Goal: Navigation & Orientation: Find specific page/section

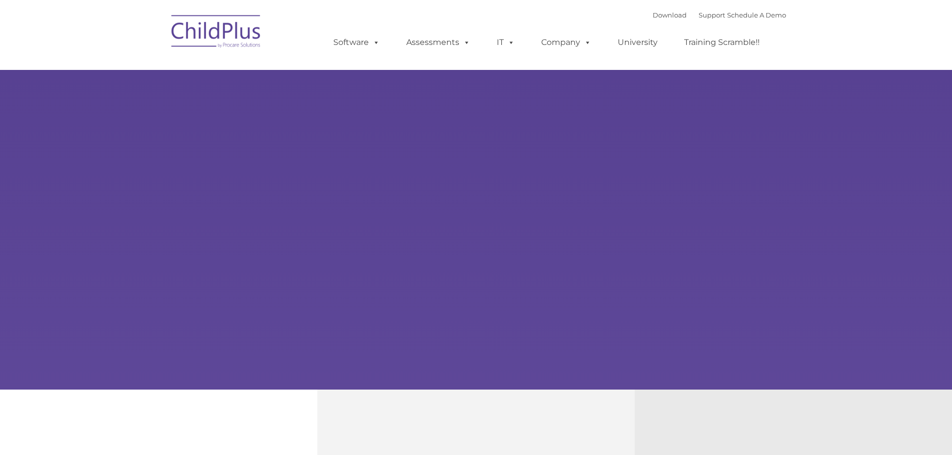
type input ""
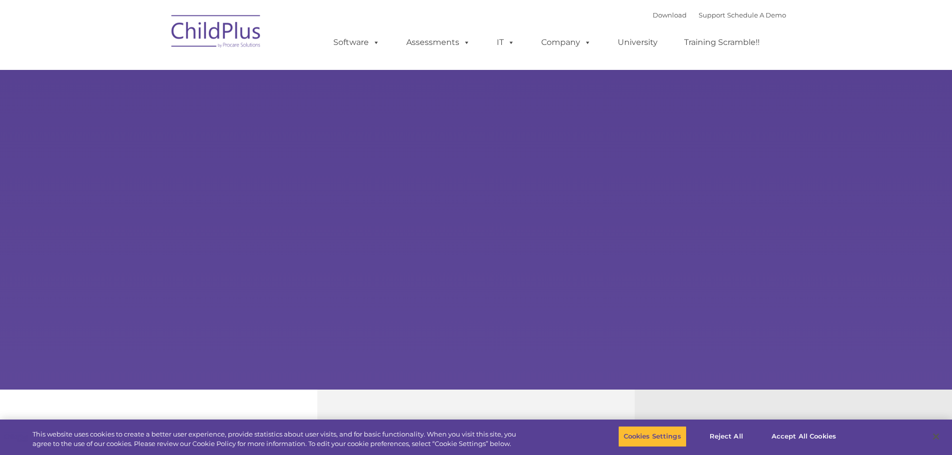
scroll to position [34, 0]
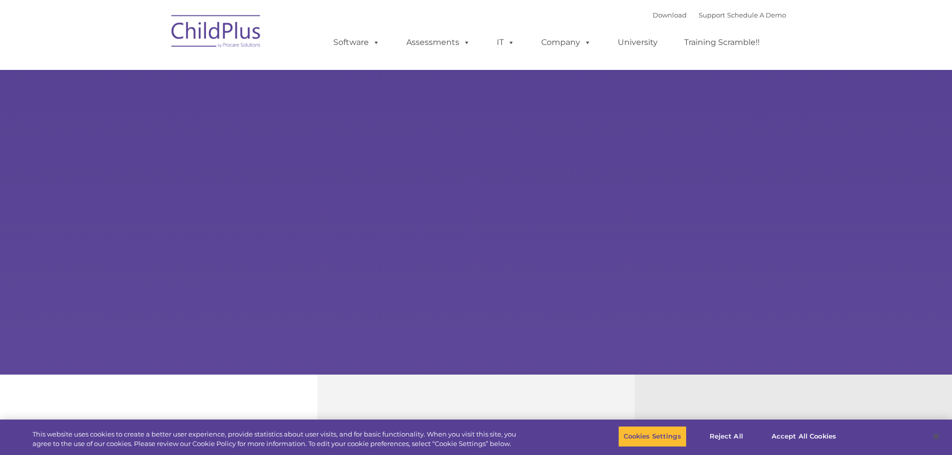
select select "MEDIUM"
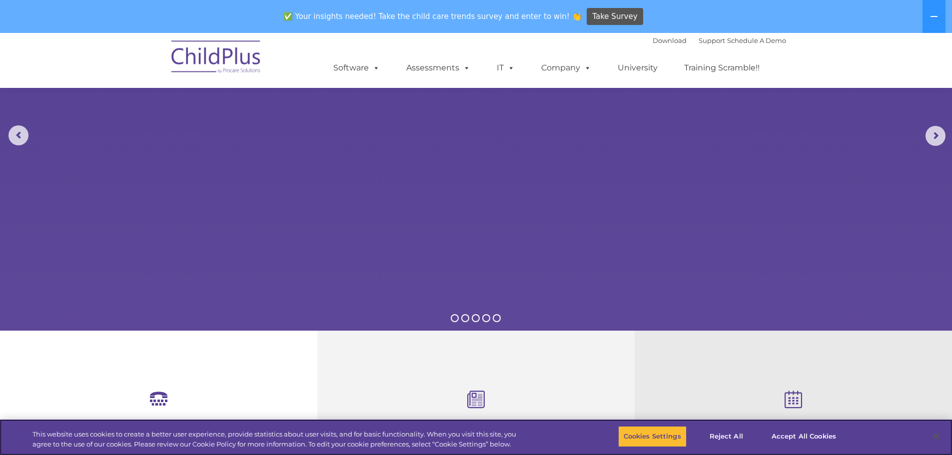
scroll to position [0, 0]
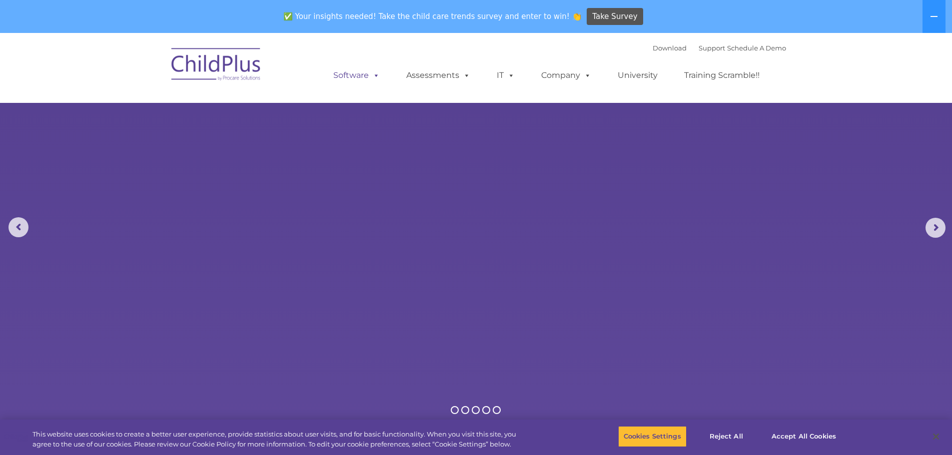
click at [363, 72] on link "Software" at bounding box center [356, 75] width 66 height 20
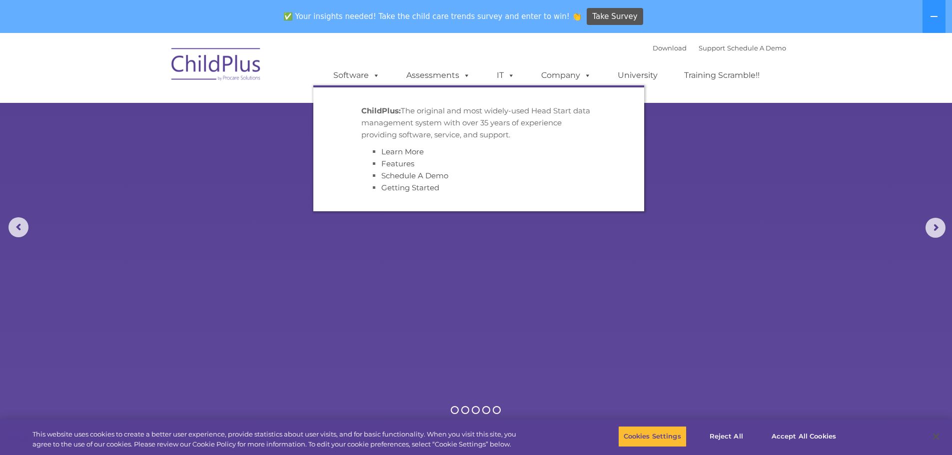
drag, startPoint x: 259, startPoint y: 157, endPoint x: 259, endPoint y: 148, distance: 8.5
click at [259, 155] on rs-slides "Learn More Request a Demo The Future of ChildPlus is Here! Boost your productiv…" at bounding box center [476, 228] width 952 height 390
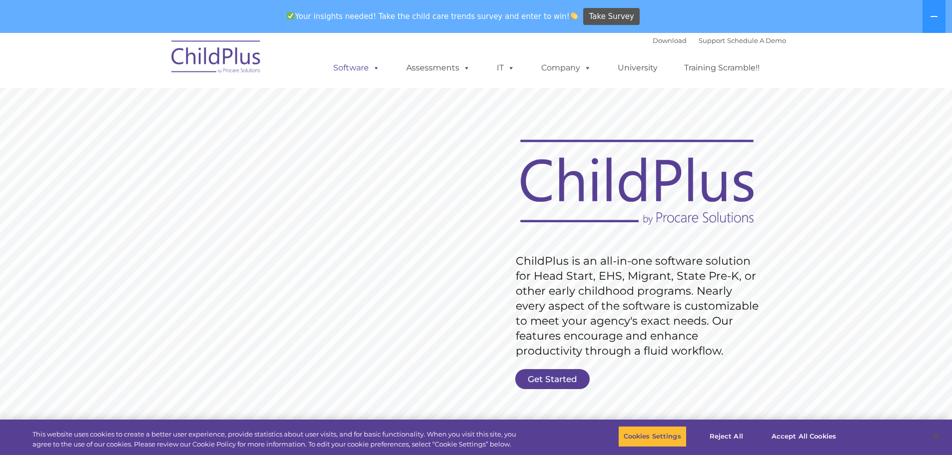
click at [365, 70] on link "Software" at bounding box center [356, 68] width 66 height 20
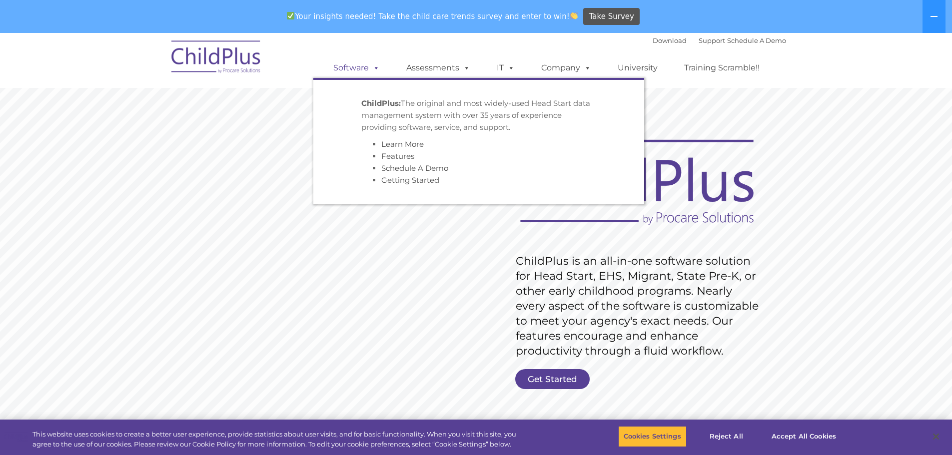
click at [365, 70] on link "Software" at bounding box center [356, 68] width 66 height 20
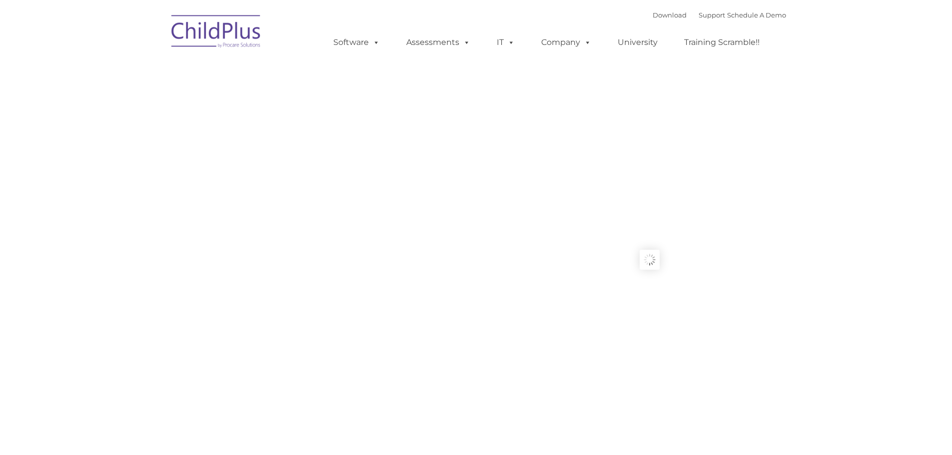
type input ""
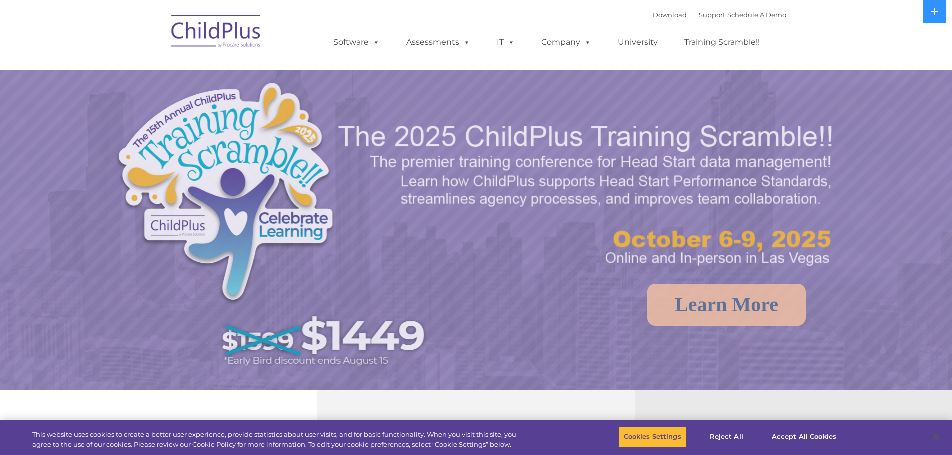
select select "MEDIUM"
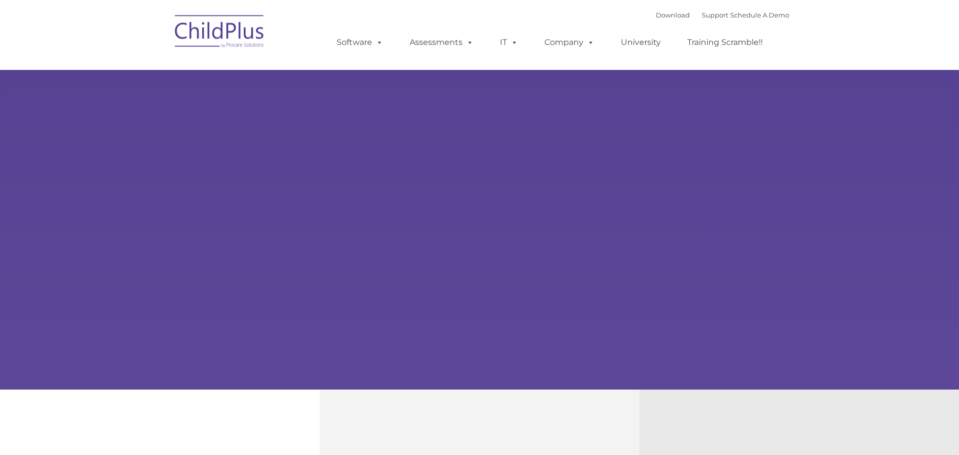
type input ""
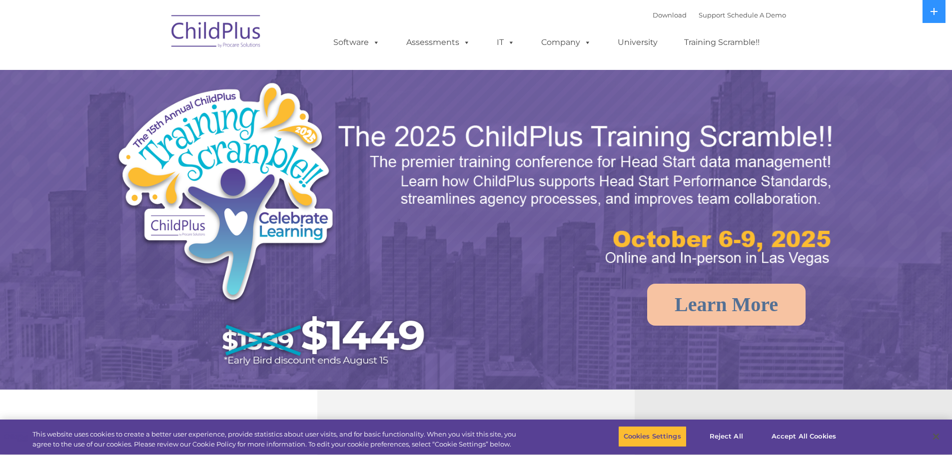
select select "MEDIUM"
